Goal: Information Seeking & Learning: Learn about a topic

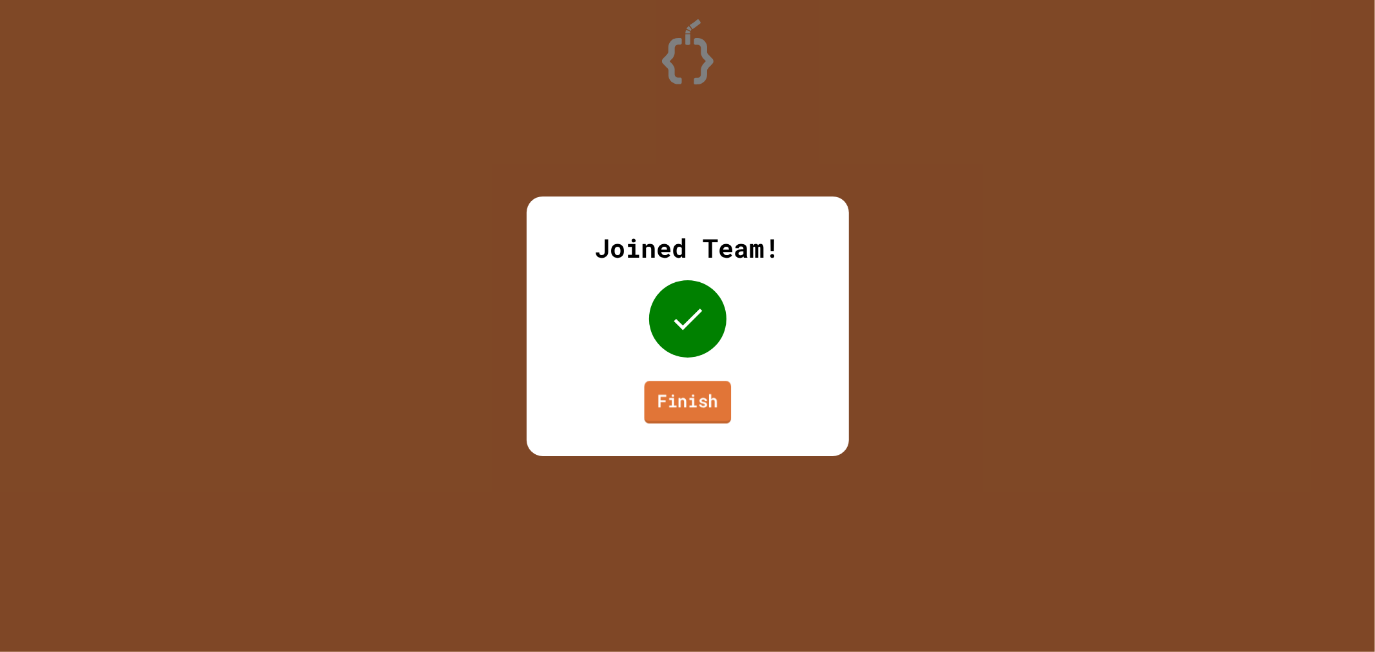
click at [698, 411] on link "Finish" at bounding box center [687, 402] width 87 height 43
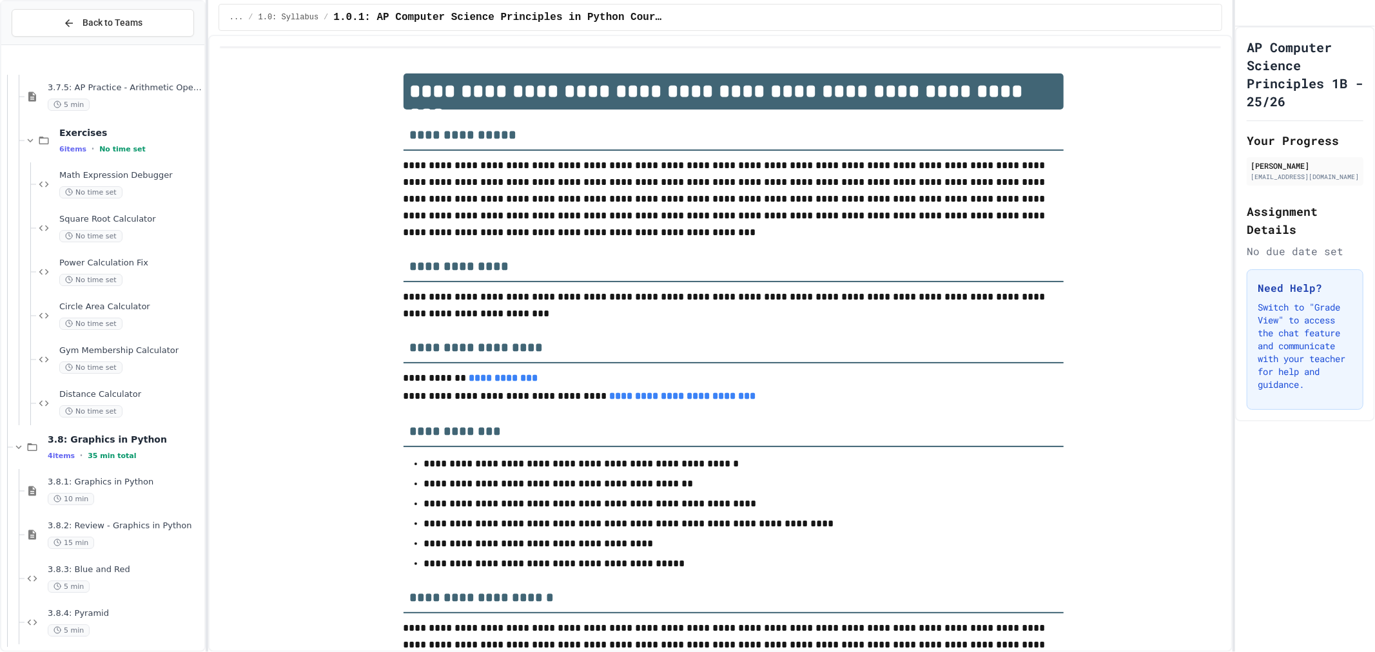
scroll to position [4022, 0]
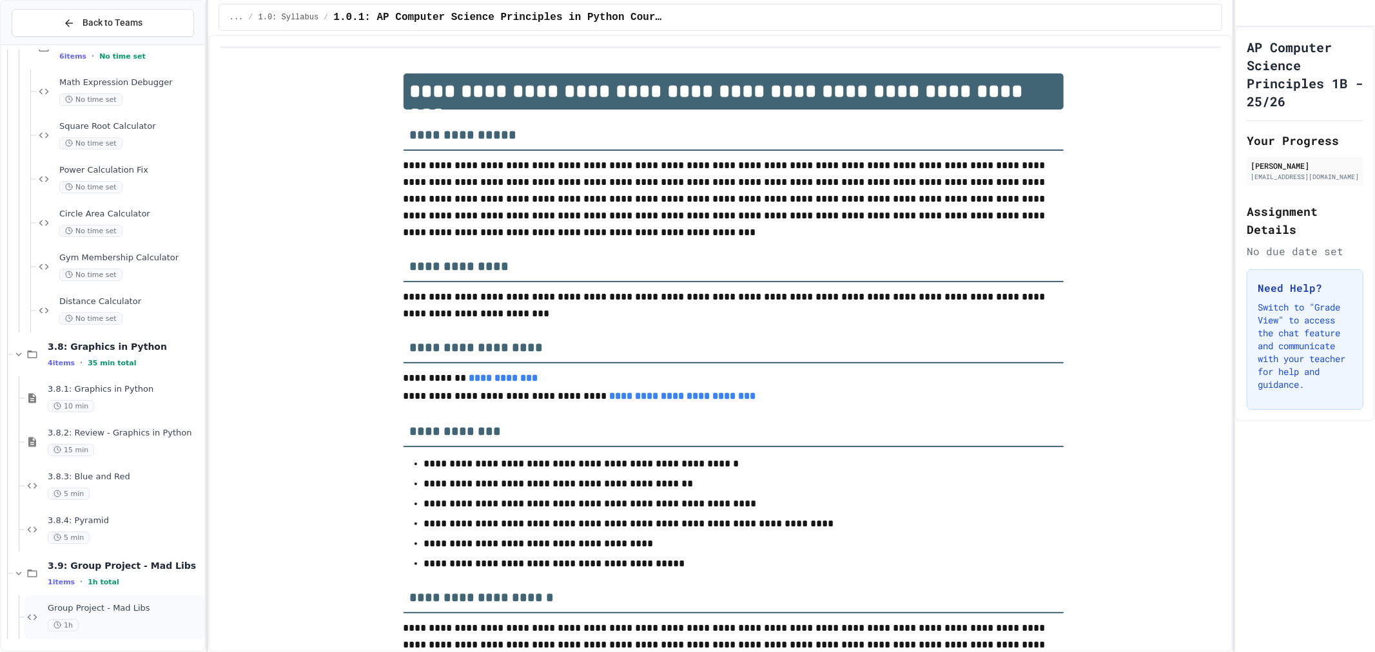
click at [133, 611] on span "Group Project - Mad Libs" at bounding box center [125, 608] width 154 height 11
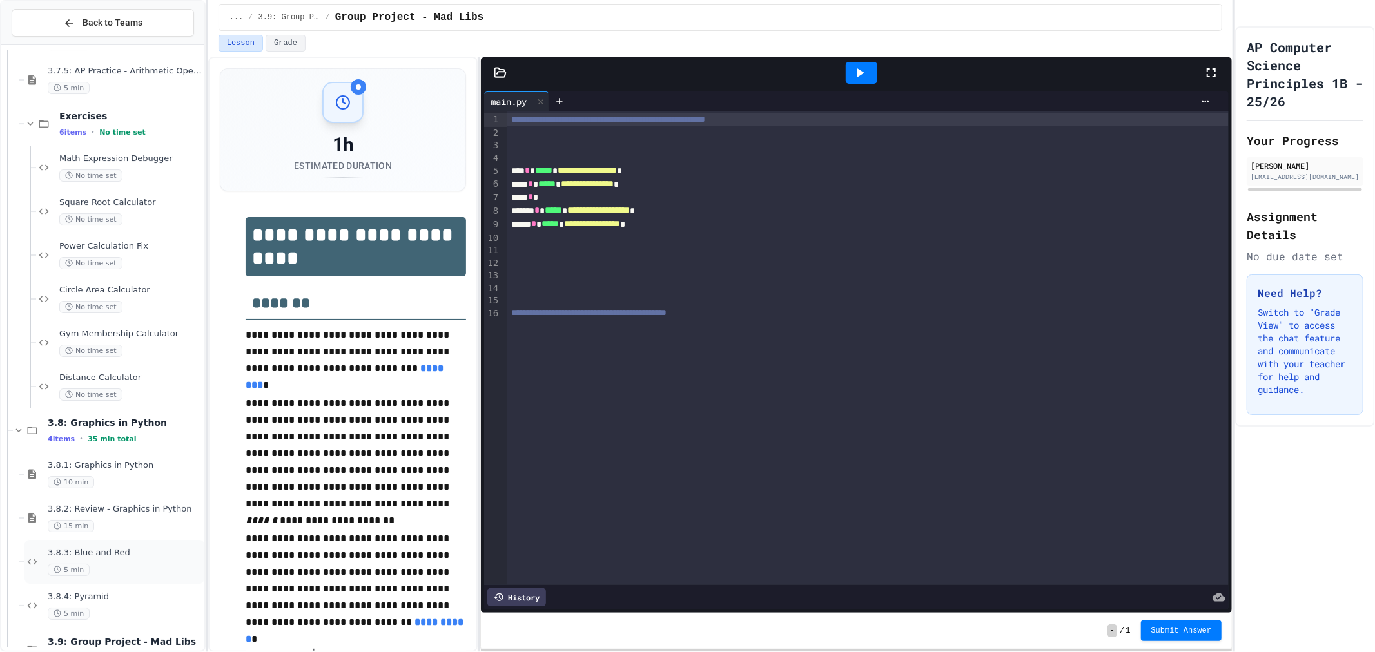
scroll to position [3940, 0]
click at [126, 471] on span "3.8.1: Graphics in Python" at bounding box center [125, 471] width 154 height 11
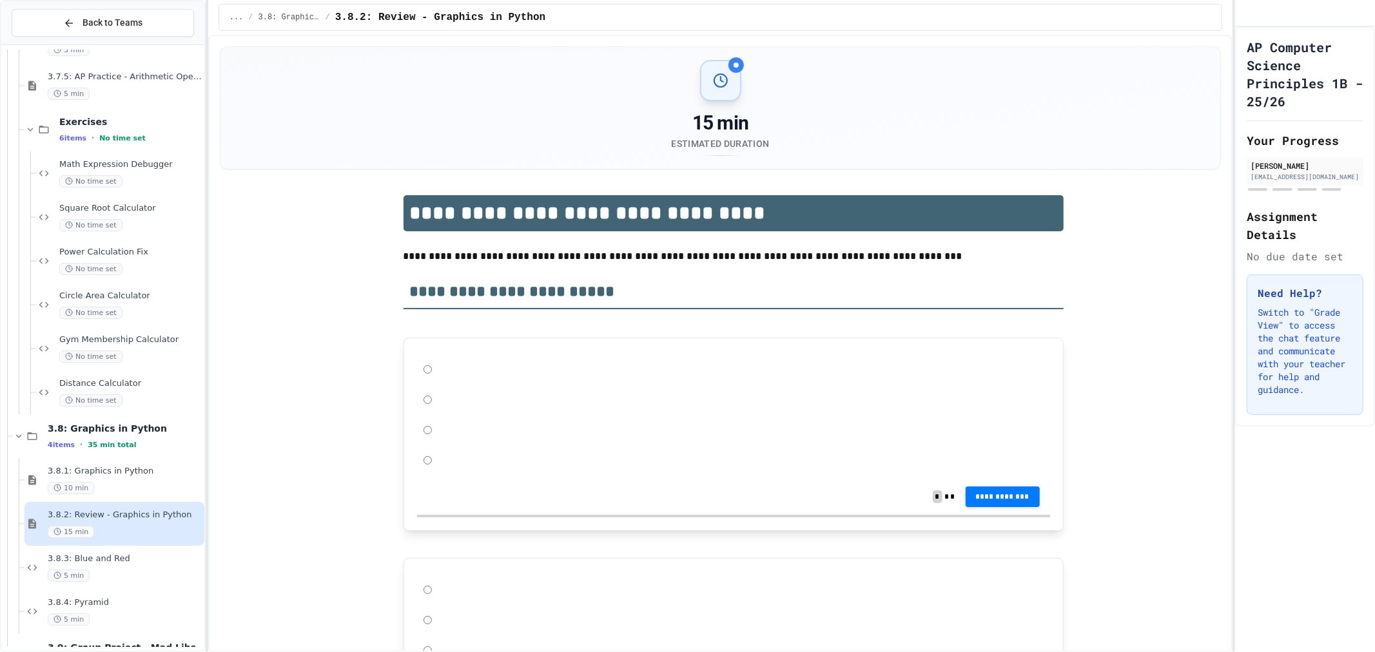
click at [132, 533] on div "15 min" at bounding box center [125, 532] width 154 height 12
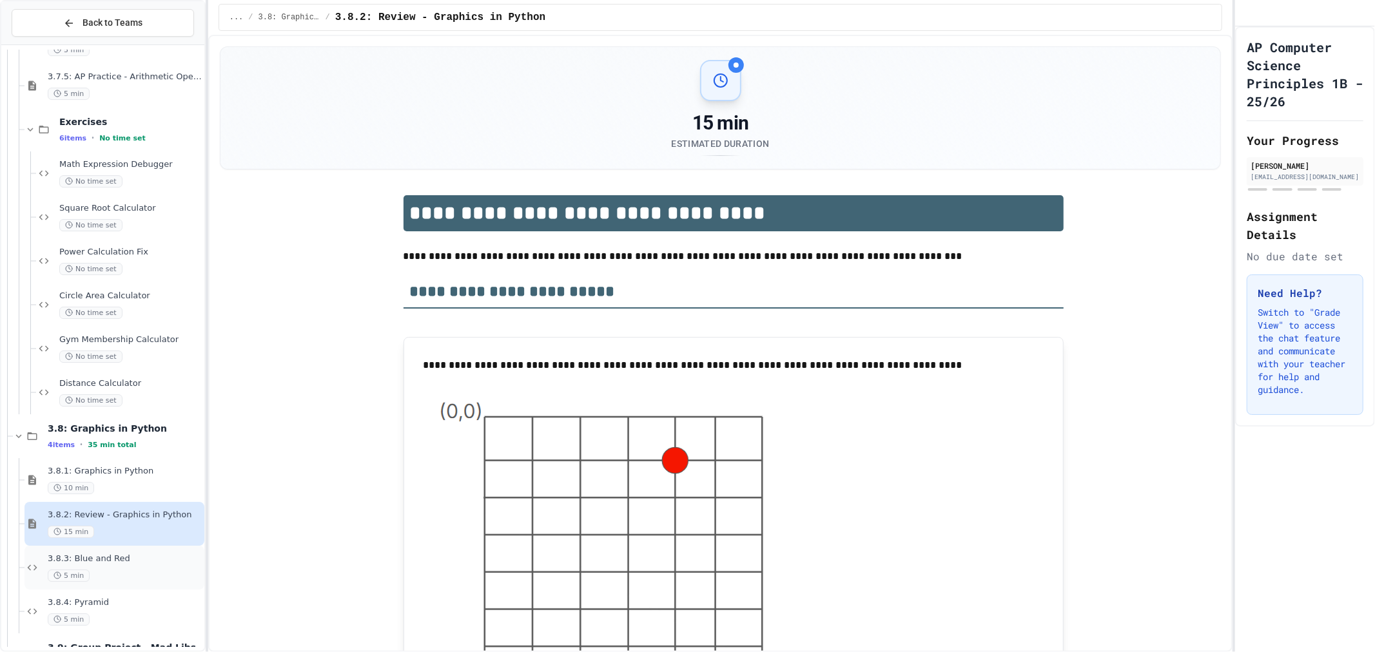
scroll to position [4022, 0]
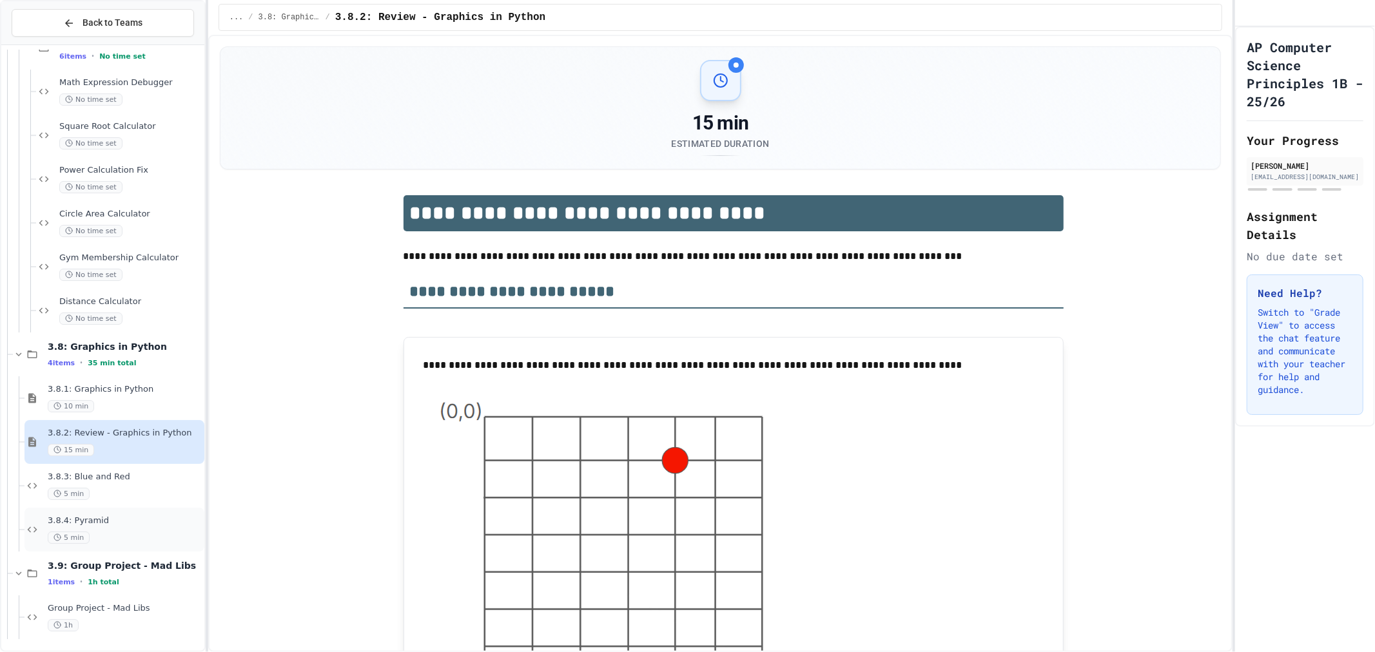
click at [151, 525] on span "3.8.4: Pyramid" at bounding box center [125, 521] width 154 height 11
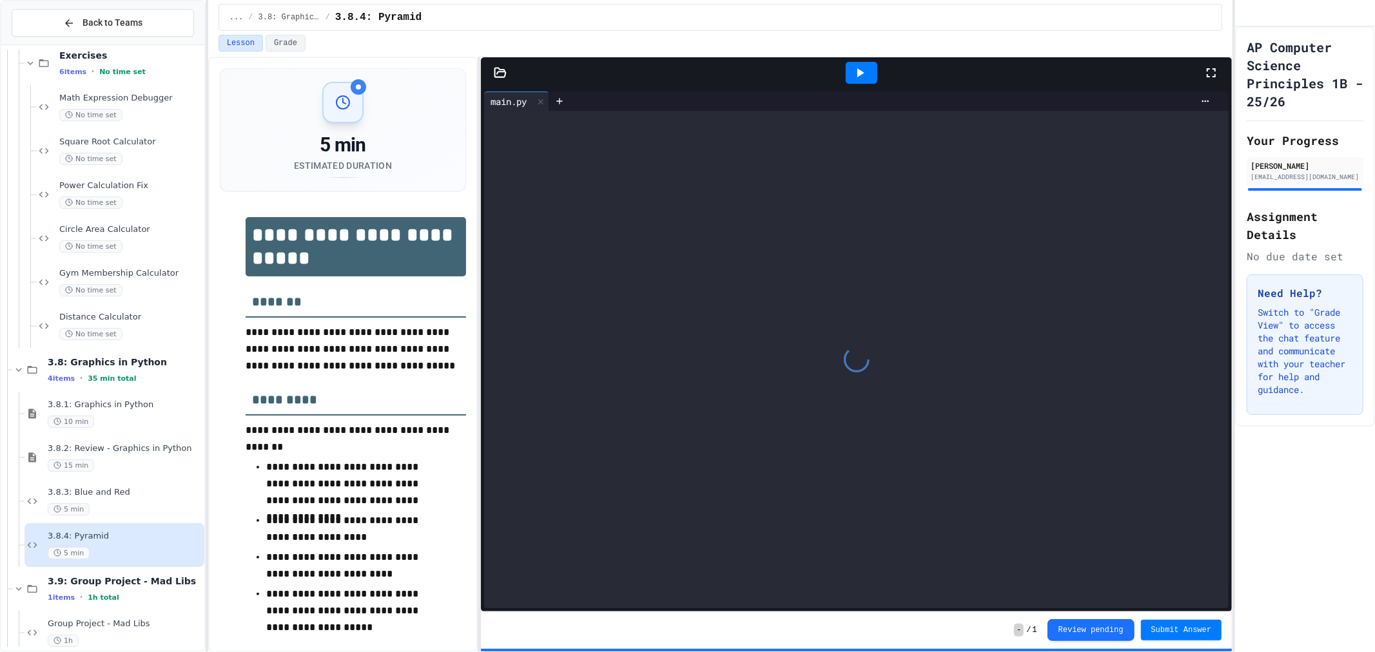
scroll to position [4022, 0]
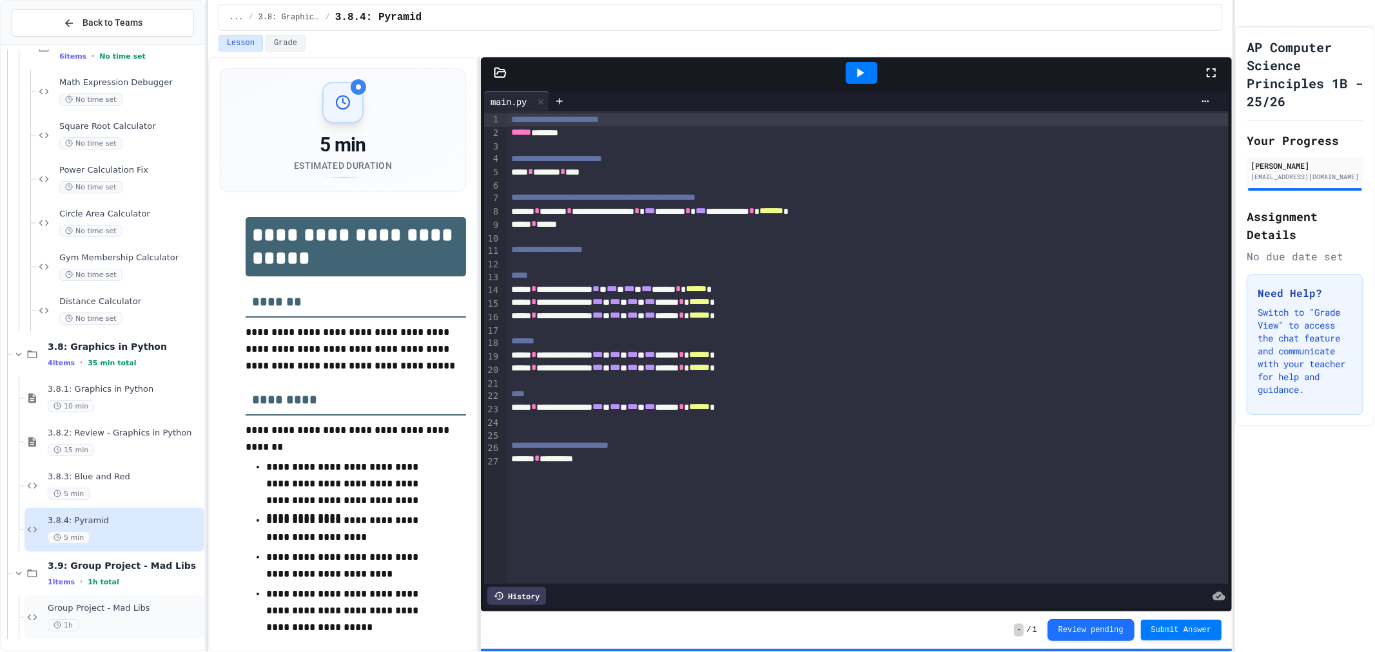
click at [139, 609] on span "Group Project - Mad Libs" at bounding box center [125, 608] width 154 height 11
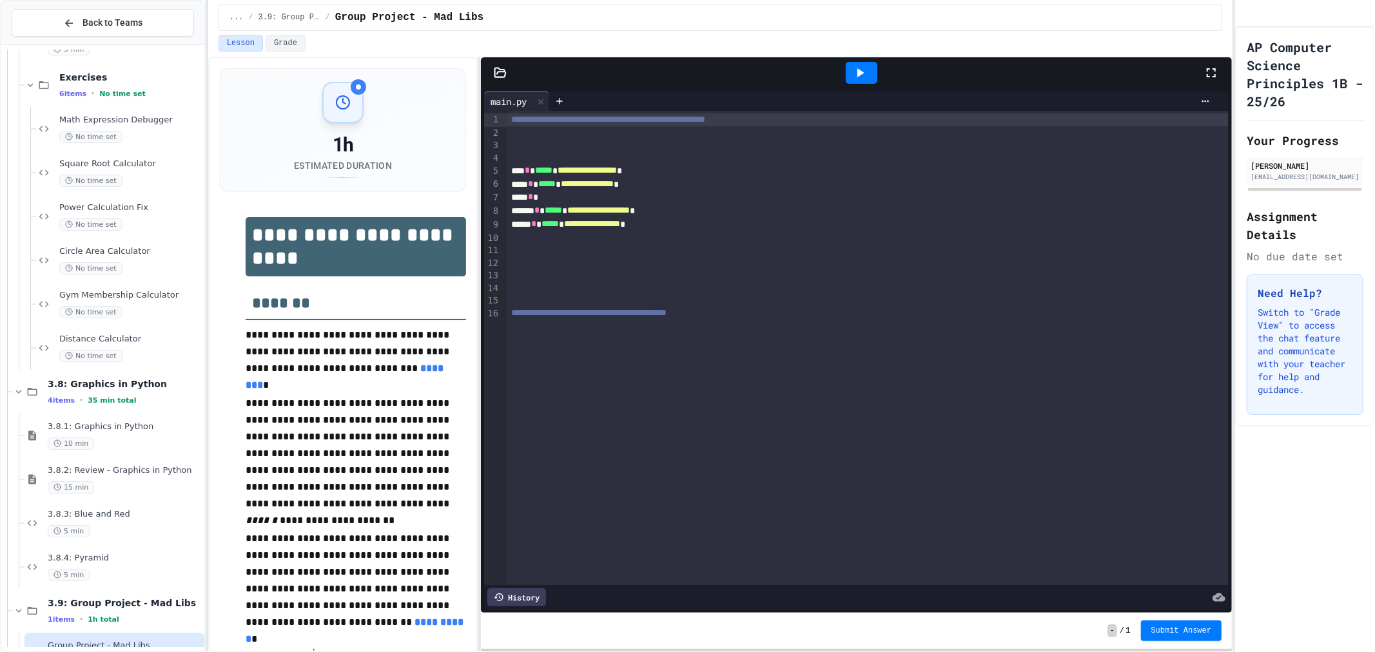
scroll to position [3983, 0]
click at [106, 513] on span "3.8.3: Blue and Red" at bounding box center [125, 516] width 154 height 11
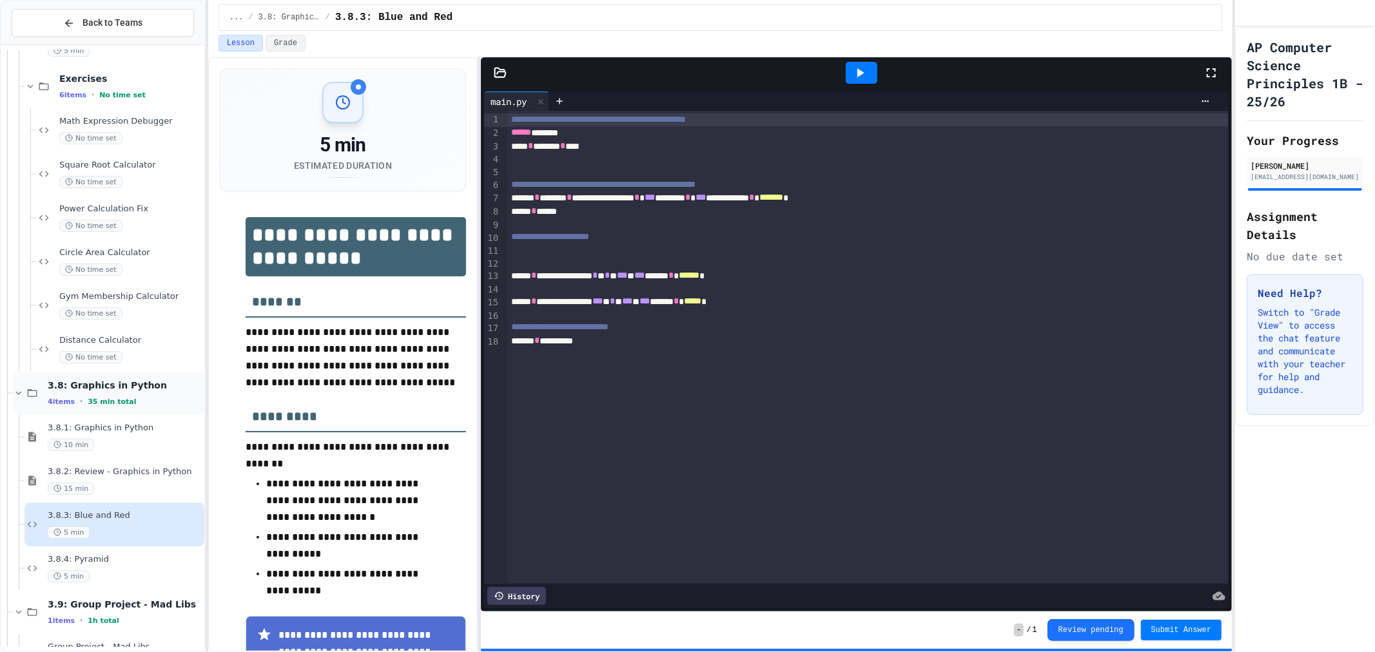
scroll to position [4022, 0]
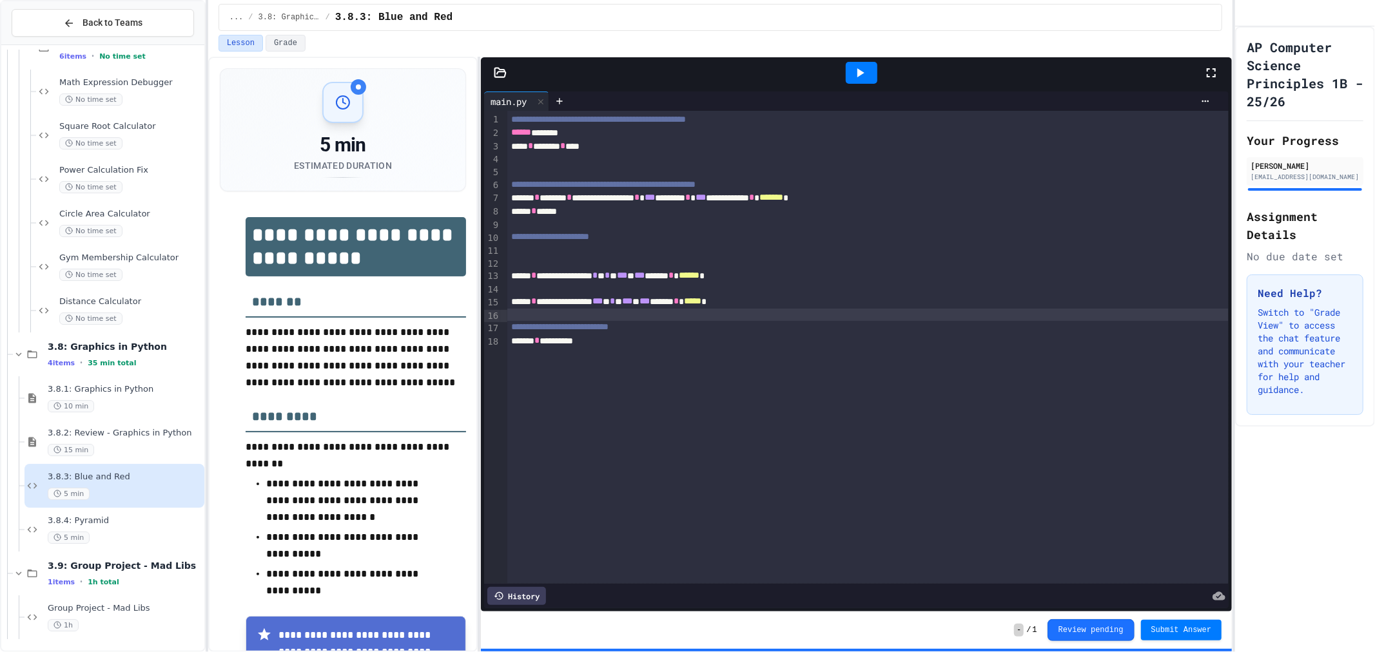
click at [703, 319] on div at bounding box center [868, 315] width 722 height 13
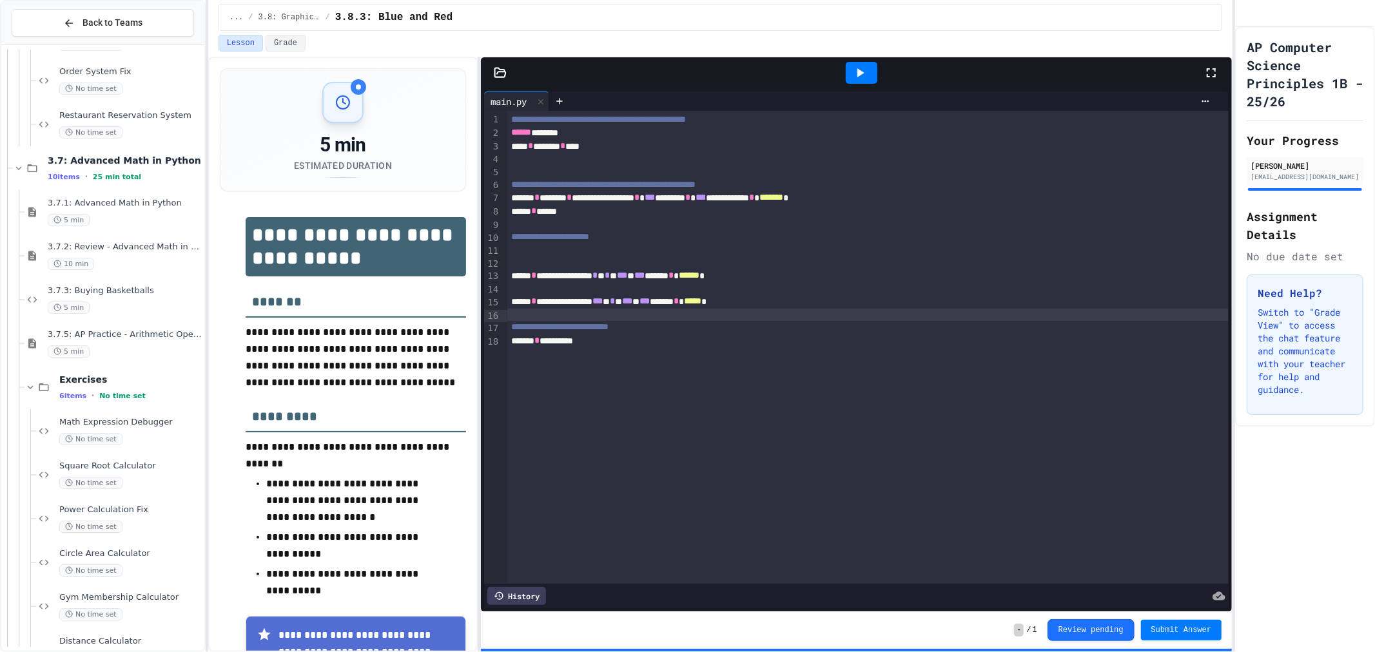
scroll to position [3682, 0]
click at [141, 187] on div "3.7: Advanced Math in Python 10 items • 25 min total" at bounding box center [108, 169] width 191 height 44
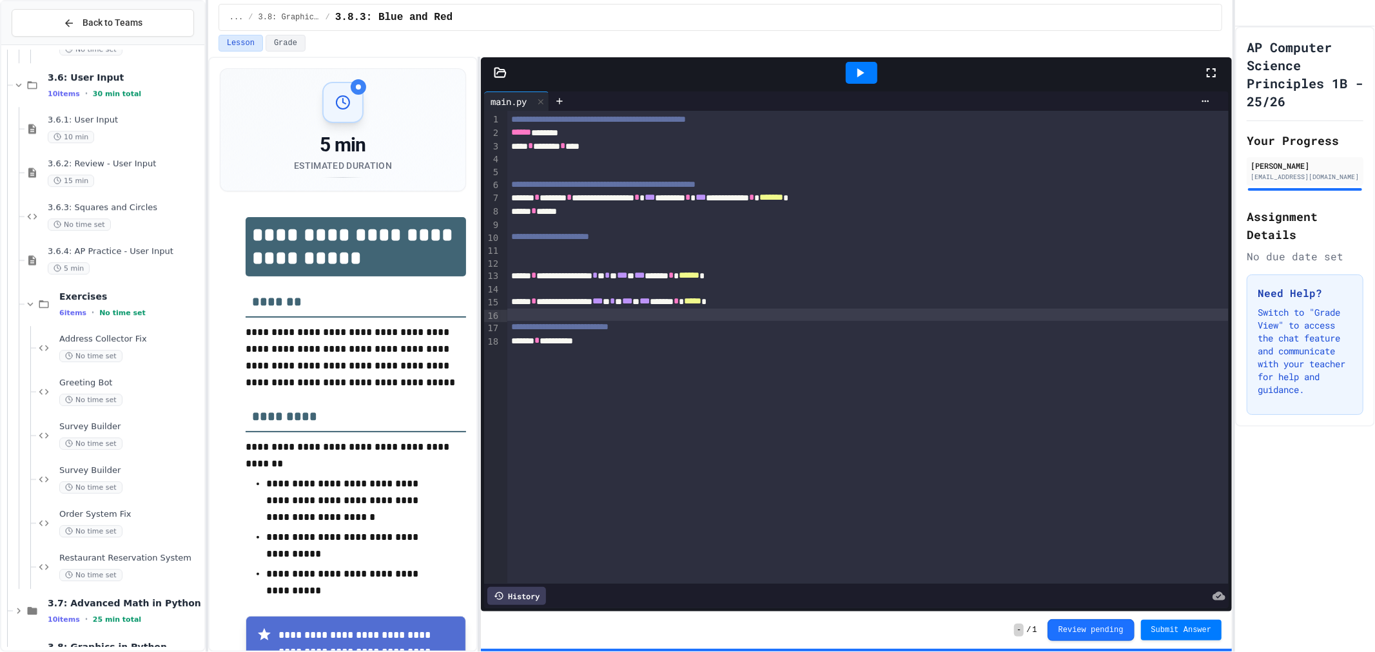
scroll to position [3239, 0]
